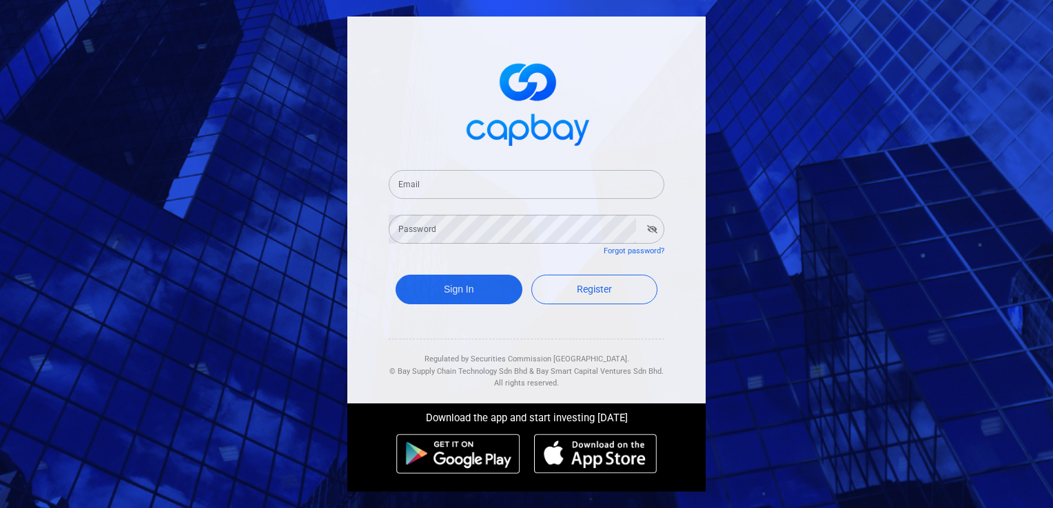
click at [493, 185] on input "Email" at bounding box center [527, 184] width 276 height 29
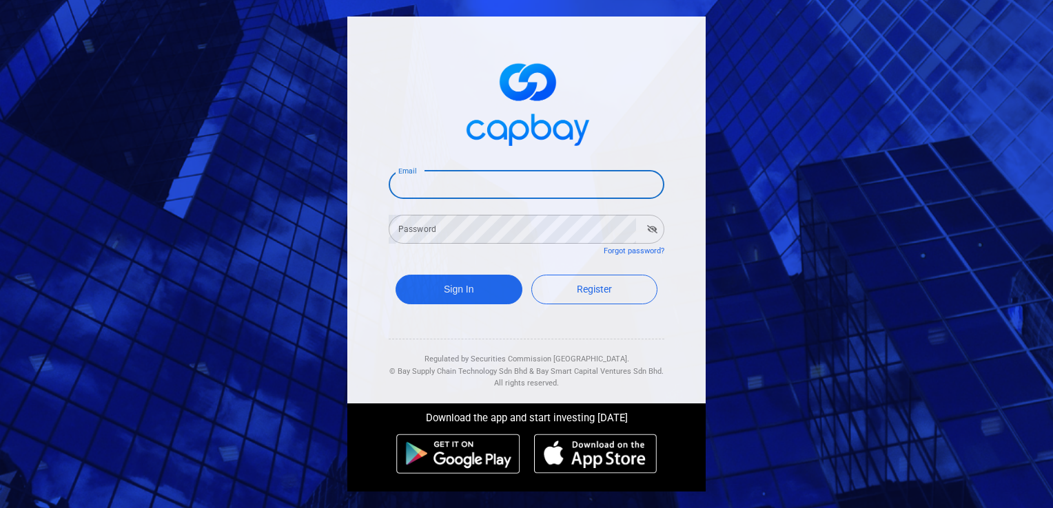
type input "[EMAIL_ADDRESS][DOMAIN_NAME]"
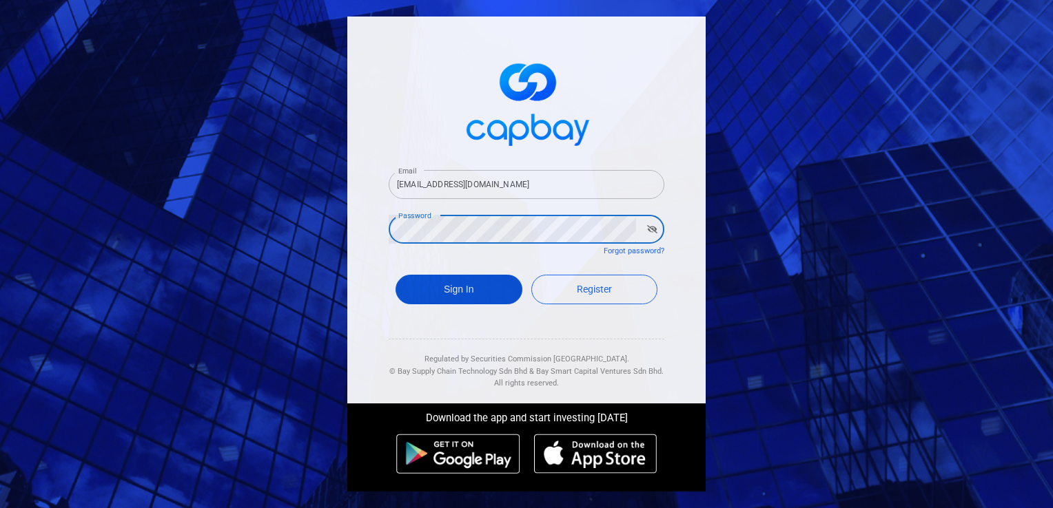
click at [468, 291] on button "Sign In" at bounding box center [458, 290] width 127 height 30
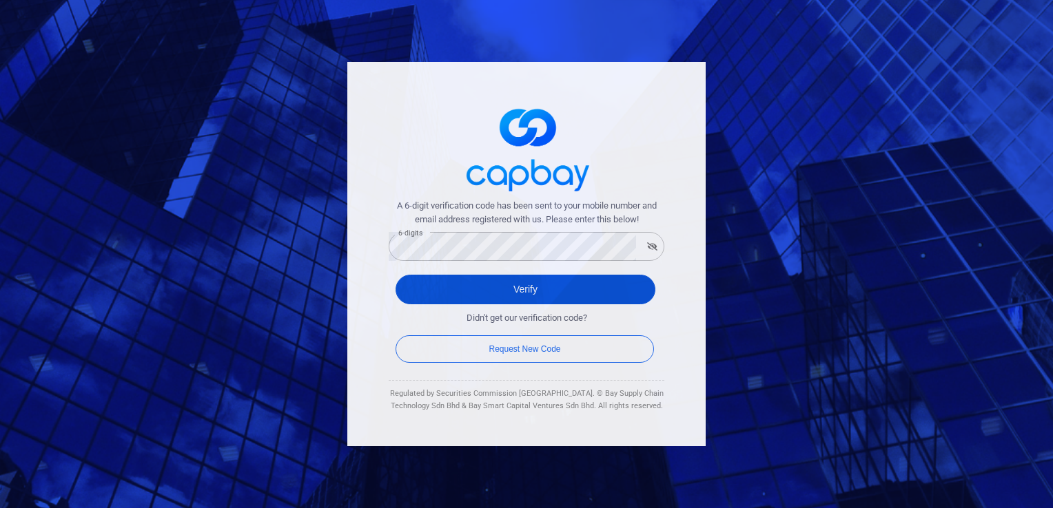
click at [526, 293] on button "Verify" at bounding box center [525, 290] width 260 height 30
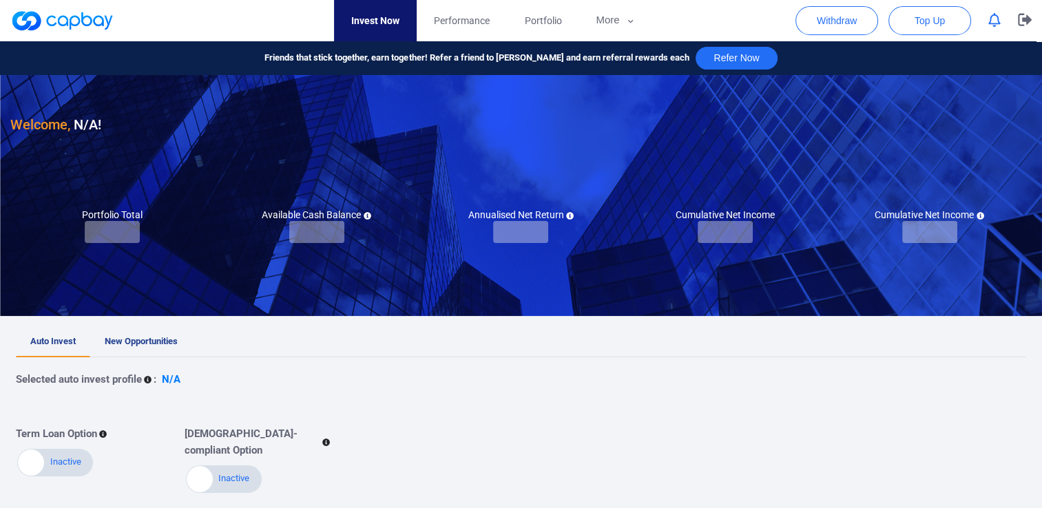
checkbox input "true"
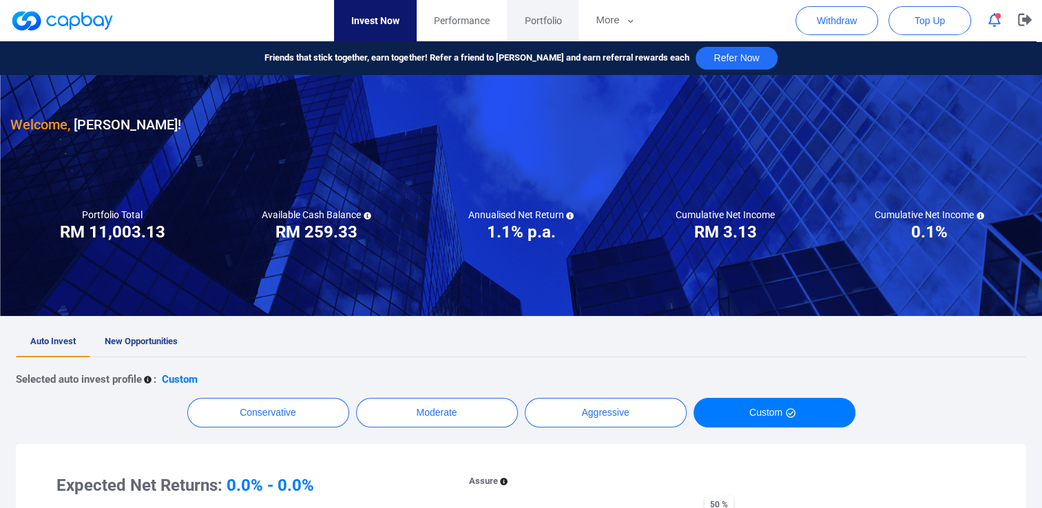
click at [548, 22] on span "Portfolio" at bounding box center [542, 20] width 37 height 15
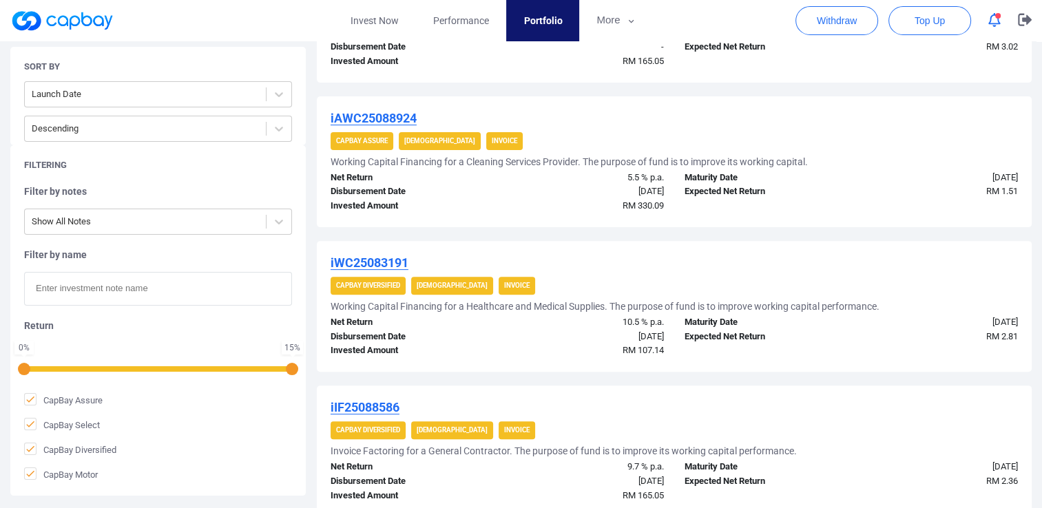
scroll to position [389, 0]
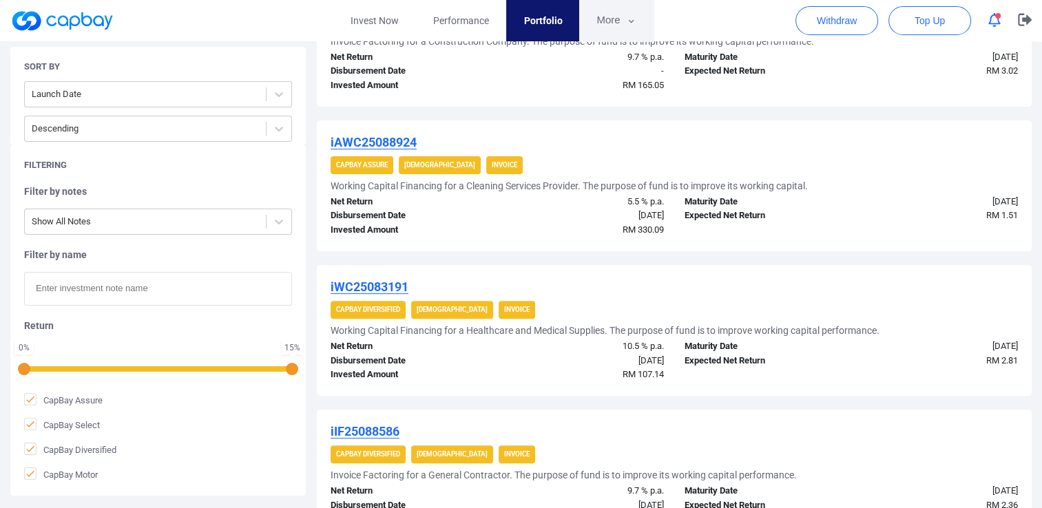
click at [634, 23] on icon "button" at bounding box center [631, 21] width 10 height 12
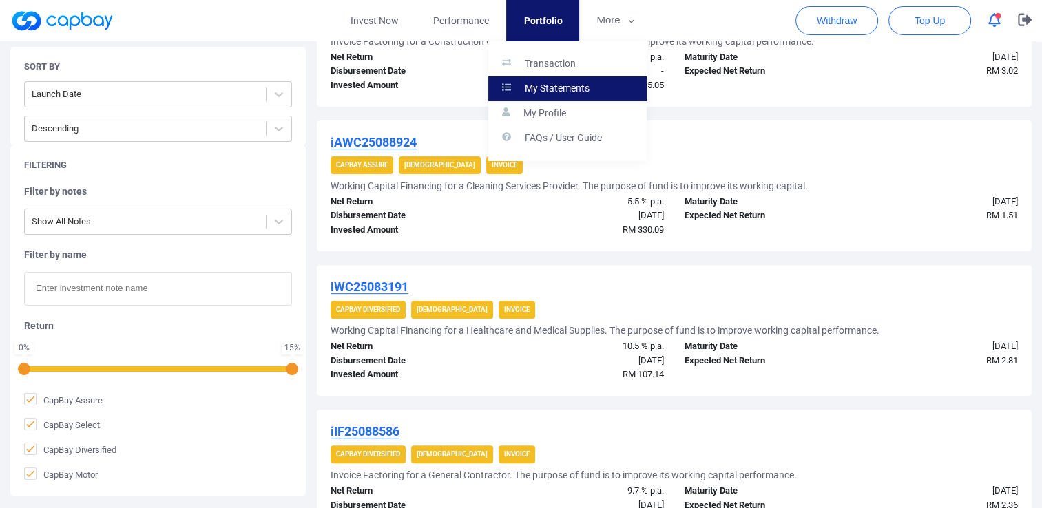
click at [566, 87] on p "My Statements" at bounding box center [557, 89] width 65 height 12
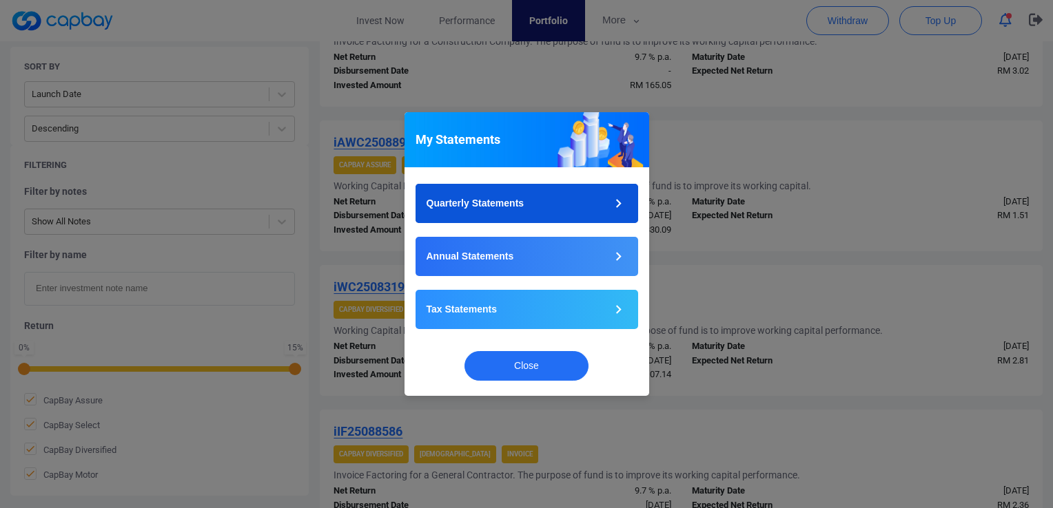
click at [620, 203] on icon "button" at bounding box center [618, 203] width 6 height 9
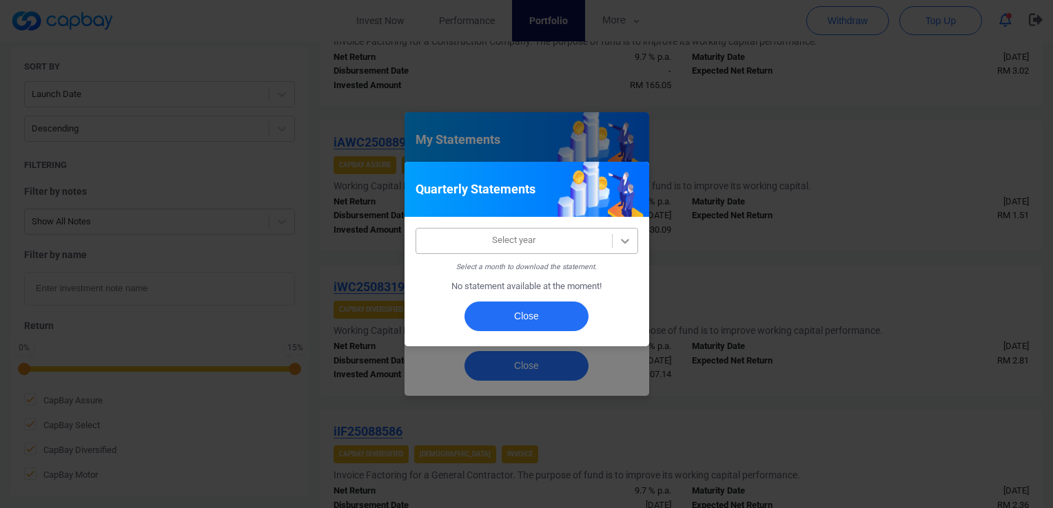
click at [627, 238] on icon at bounding box center [625, 241] width 14 height 14
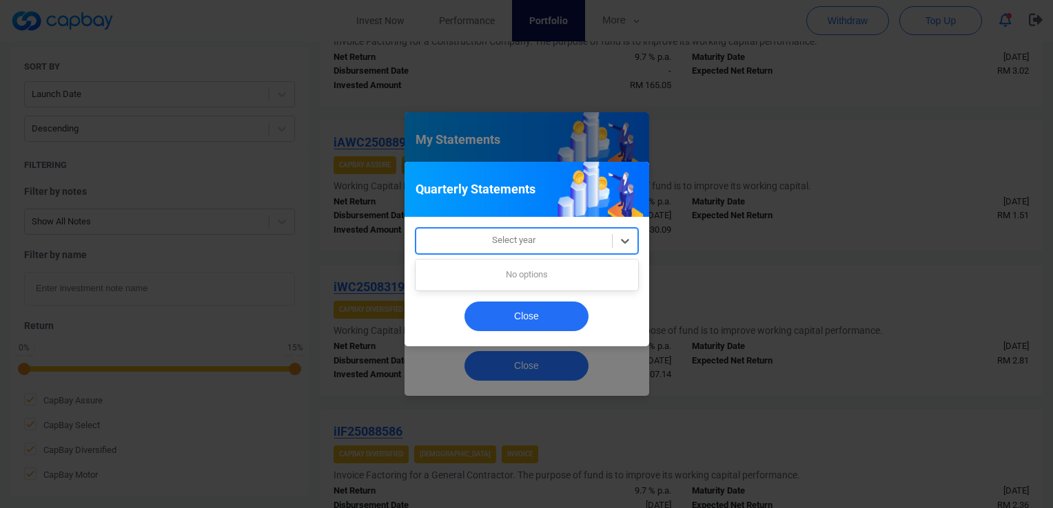
click at [783, 271] on div "Quarterly Statements Use Up and Down to choose options, press Enter to select t…" at bounding box center [526, 254] width 1053 height 508
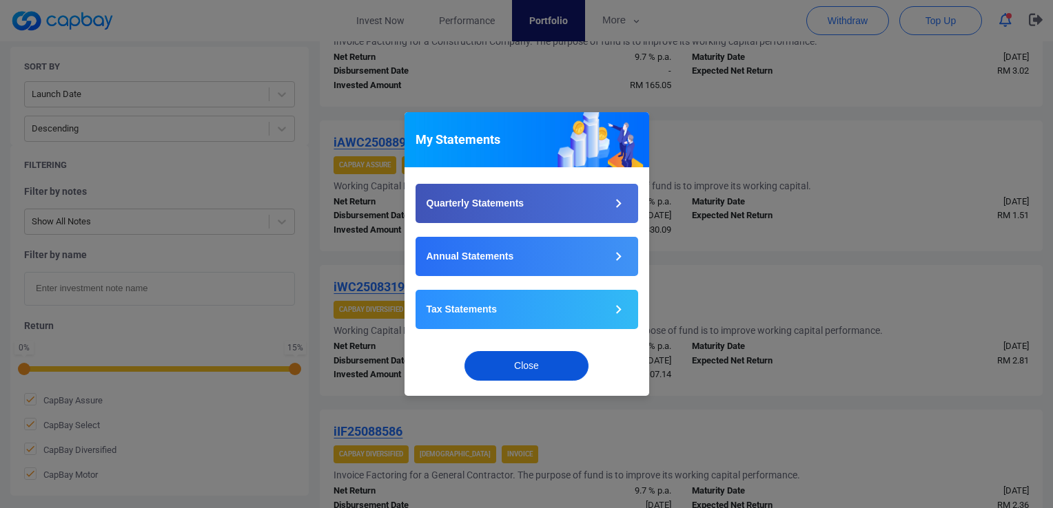
click at [529, 362] on button "Close" at bounding box center [526, 366] width 124 height 30
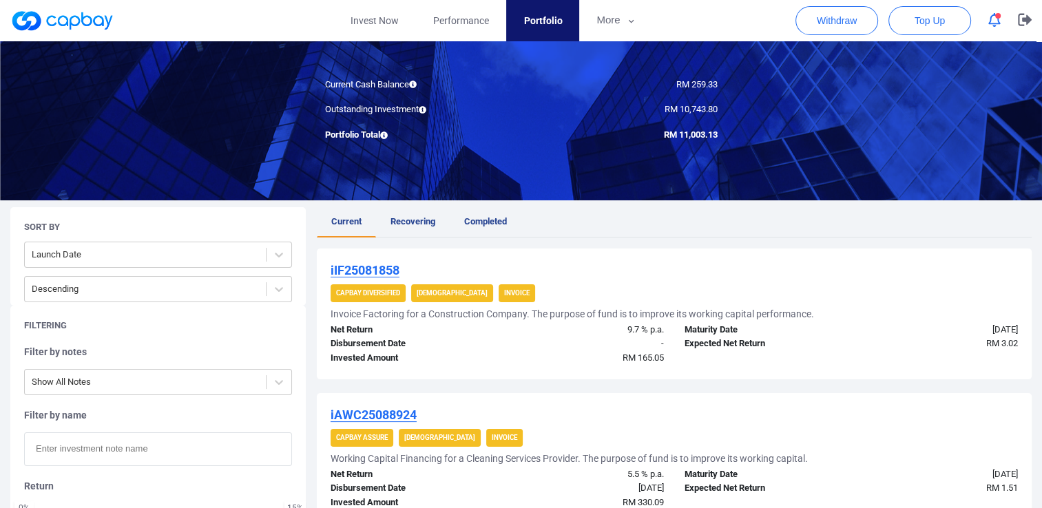
scroll to position [0, 0]
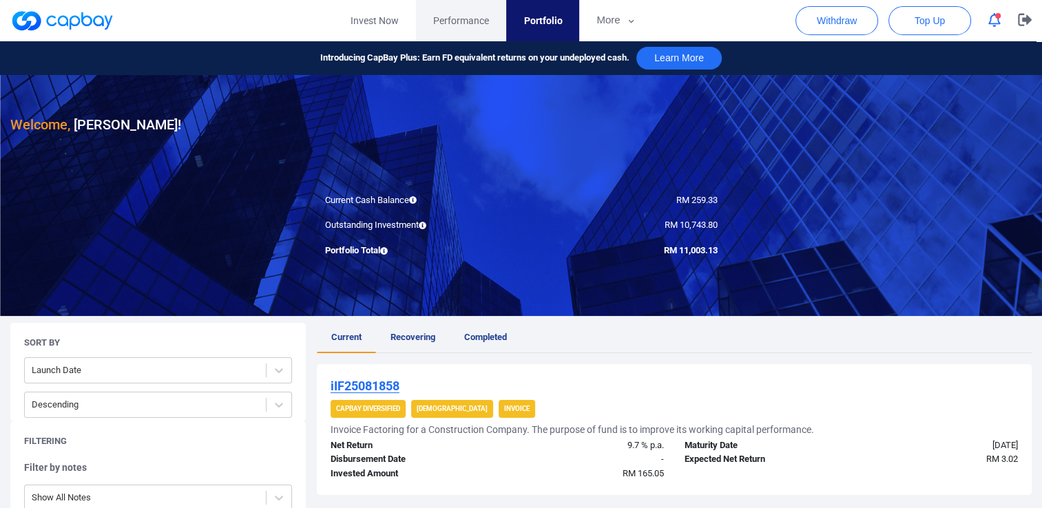
click at [456, 26] on span "Performance" at bounding box center [461, 20] width 56 height 15
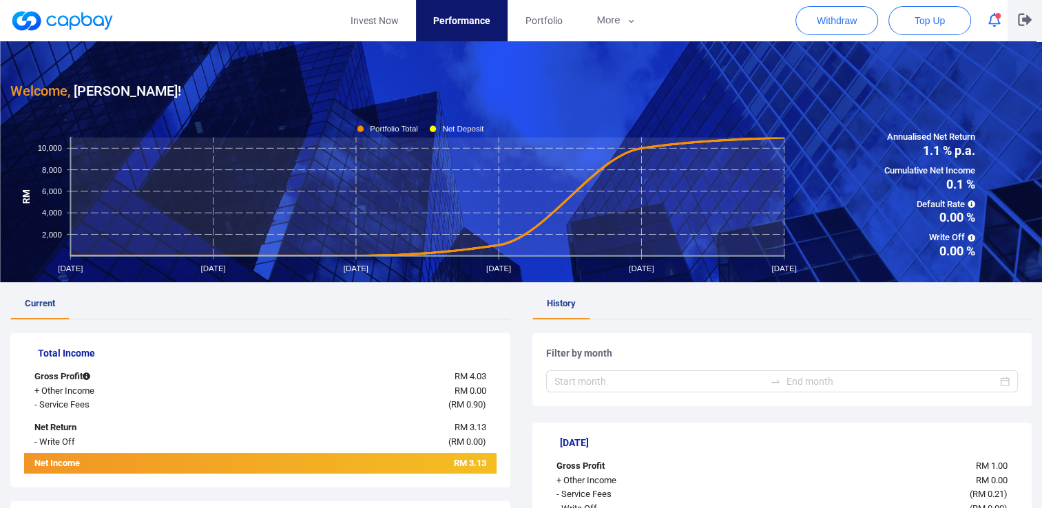
click at [1022, 18] on icon "button" at bounding box center [1025, 20] width 14 height 12
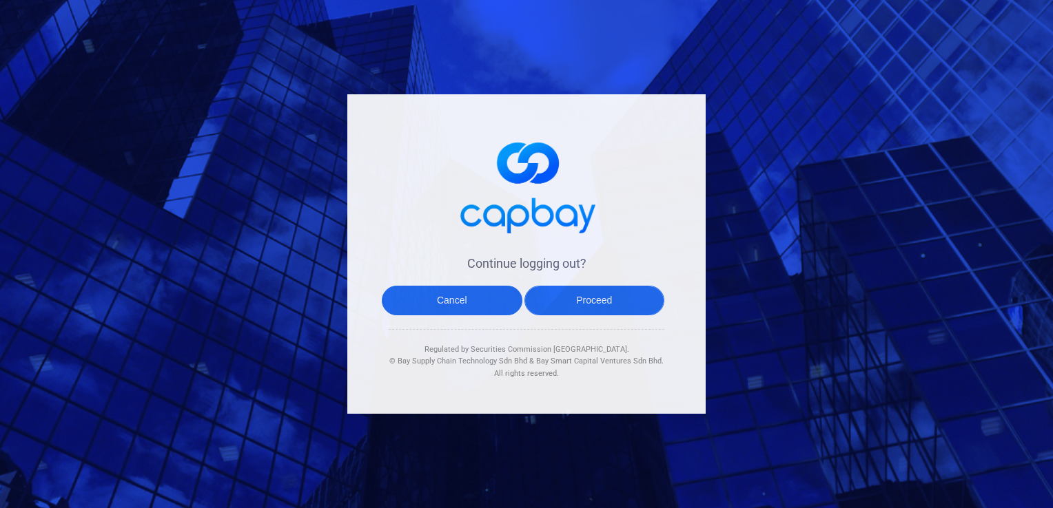
click at [579, 305] on button "Proceed" at bounding box center [594, 301] width 141 height 30
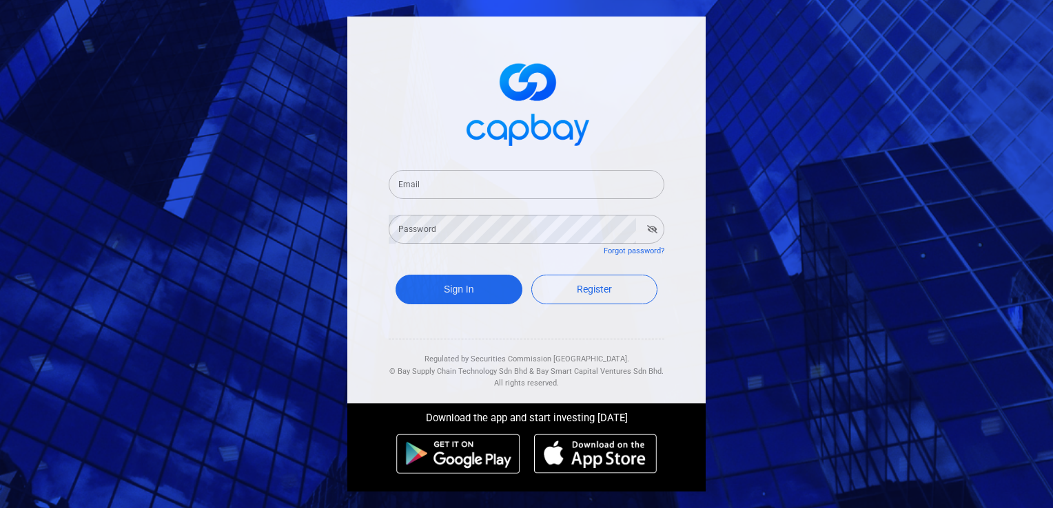
click at [821, 69] on div "Email Email Password Password Forgot password? Sign In Register Regulated by Se…" at bounding box center [526, 254] width 1053 height 508
